Goal: Task Accomplishment & Management: Use online tool/utility

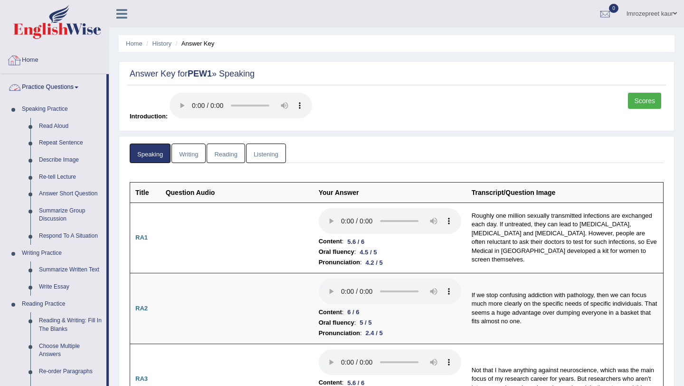
click at [47, 63] on link "Home" at bounding box center [54, 59] width 108 height 24
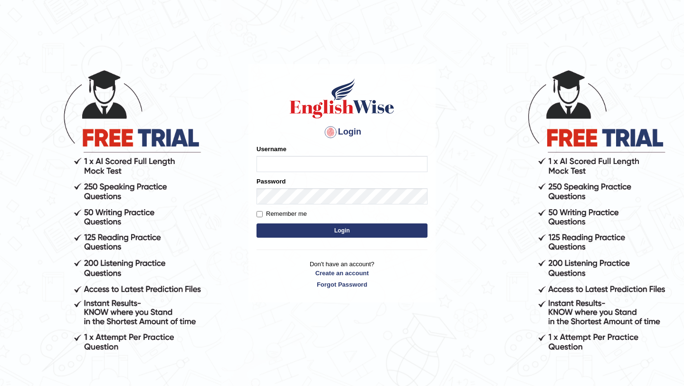
click at [276, 159] on input "Username" at bounding box center [341, 164] width 171 height 16
type input "0415313655"
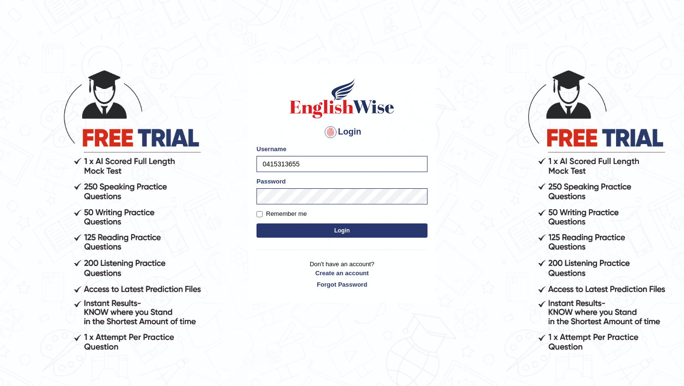
click at [289, 232] on button "Login" at bounding box center [341, 230] width 171 height 14
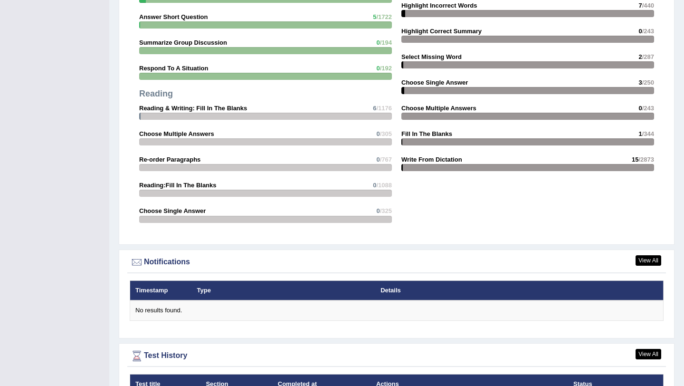
scroll to position [1055, 0]
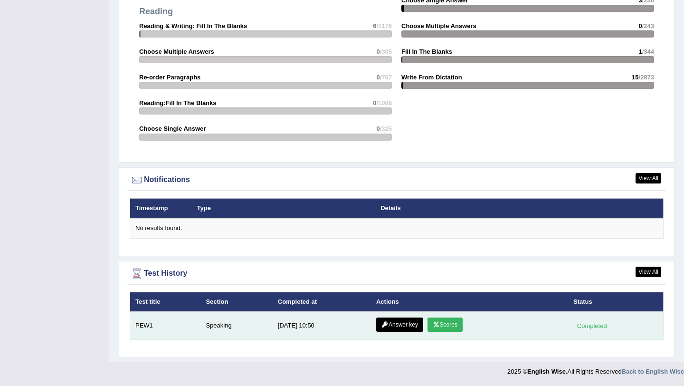
click at [448, 328] on link "Scores" at bounding box center [444, 324] width 35 height 14
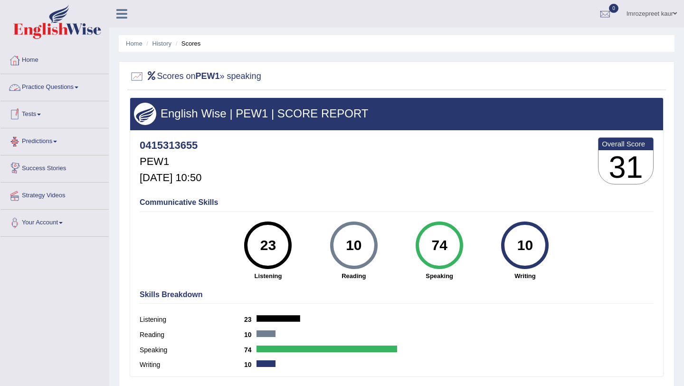
click at [64, 88] on link "Practice Questions" at bounding box center [54, 86] width 108 height 24
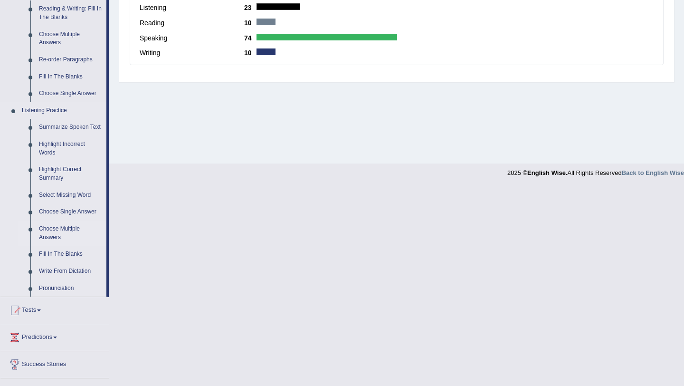
scroll to position [367, 0]
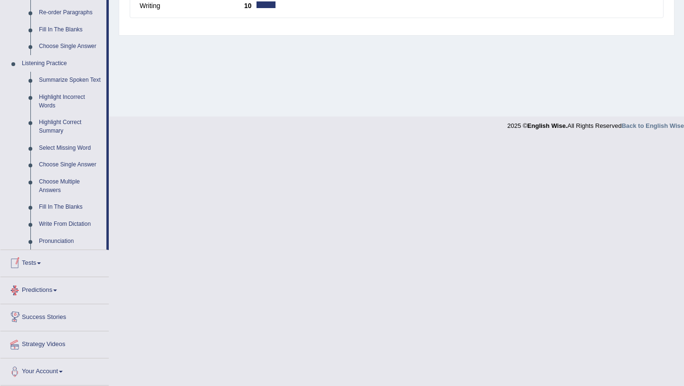
click at [34, 263] on link "Tests" at bounding box center [54, 262] width 108 height 24
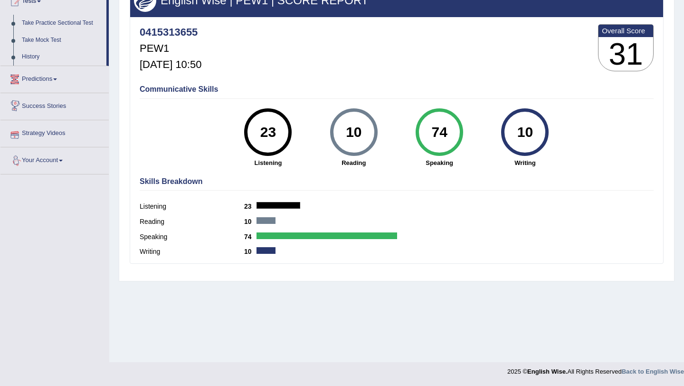
scroll to position [113, 0]
click at [66, 21] on link "Take Practice Sectional Test" at bounding box center [62, 23] width 89 height 17
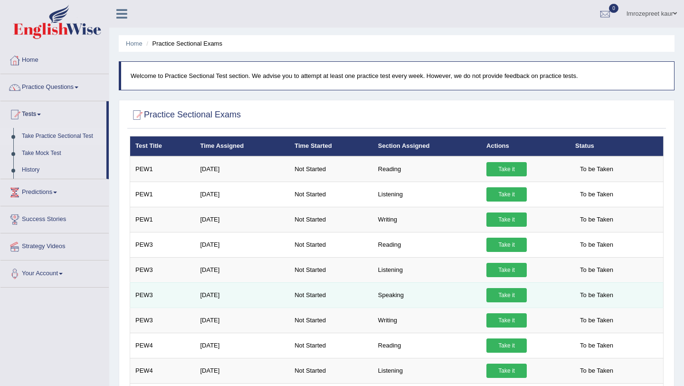
click at [387, 299] on td "Speaking" at bounding box center [427, 294] width 108 height 25
click at [389, 292] on td "Speaking" at bounding box center [427, 294] width 108 height 25
click at [499, 293] on link "Take it" at bounding box center [506, 295] width 40 height 14
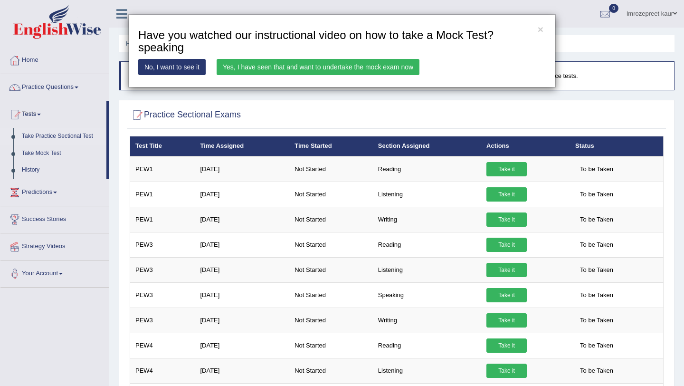
click at [339, 69] on link "Yes, I have seen that and want to undertake the mock exam now" at bounding box center [318, 67] width 203 height 16
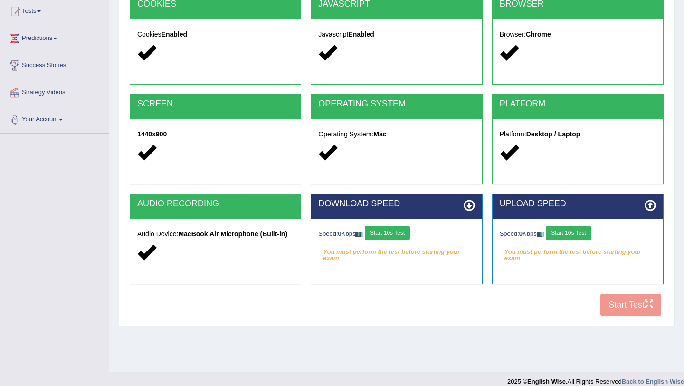
scroll to position [113, 0]
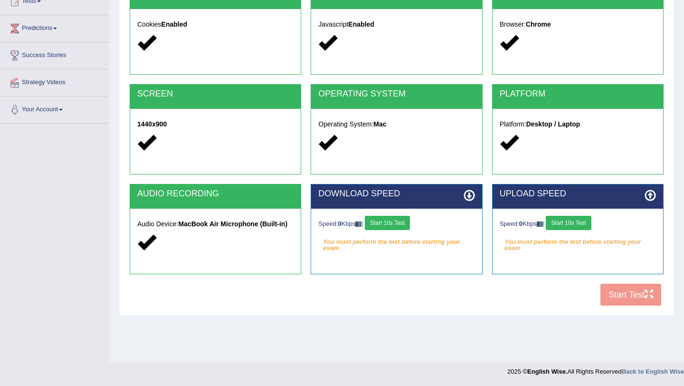
click at [402, 227] on button "Start 10s Test" at bounding box center [387, 223] width 45 height 14
click at [564, 223] on button "Start 10s Test" at bounding box center [568, 223] width 45 height 14
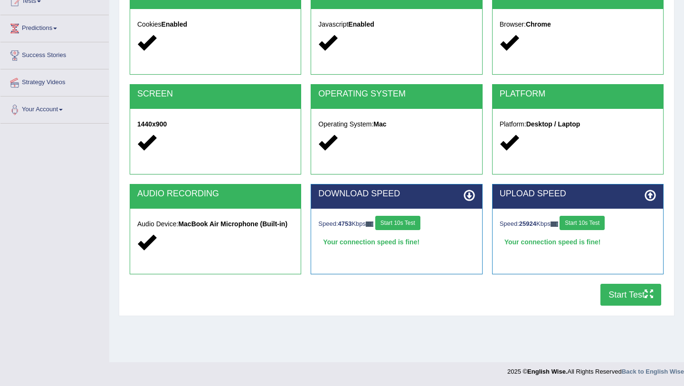
click at [632, 301] on button "Start Test" at bounding box center [630, 295] width 61 height 22
